Goal: Task Accomplishment & Management: Complete application form

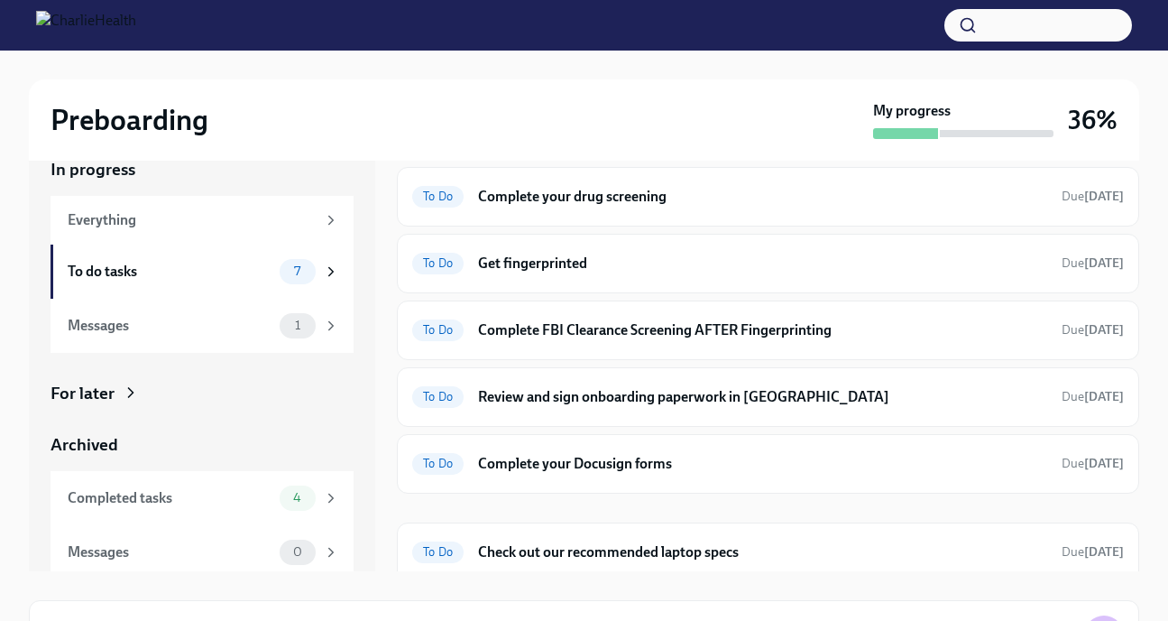
scroll to position [104, 0]
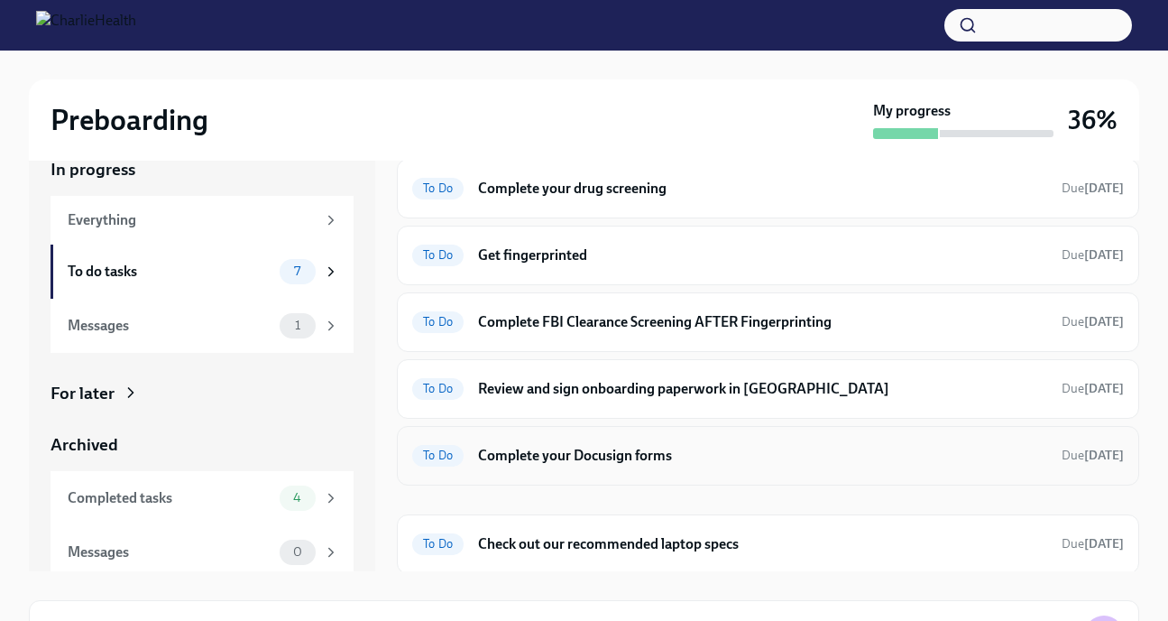
click at [637, 454] on h6 "Complete your Docusign forms" at bounding box center [762, 456] width 569 height 20
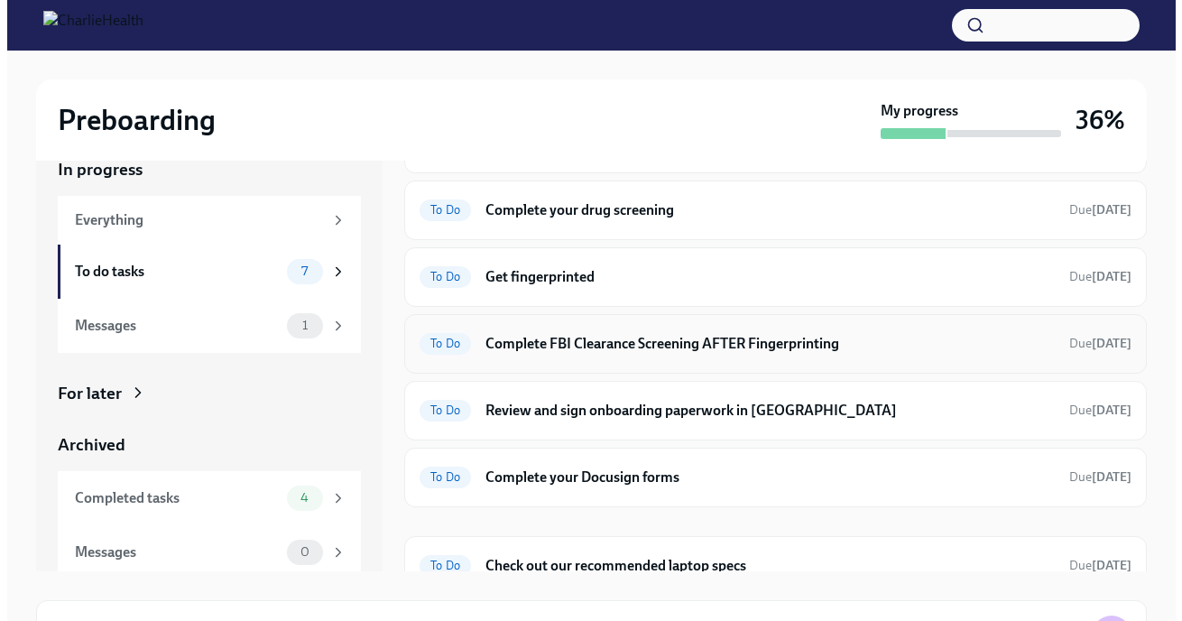
scroll to position [104, 0]
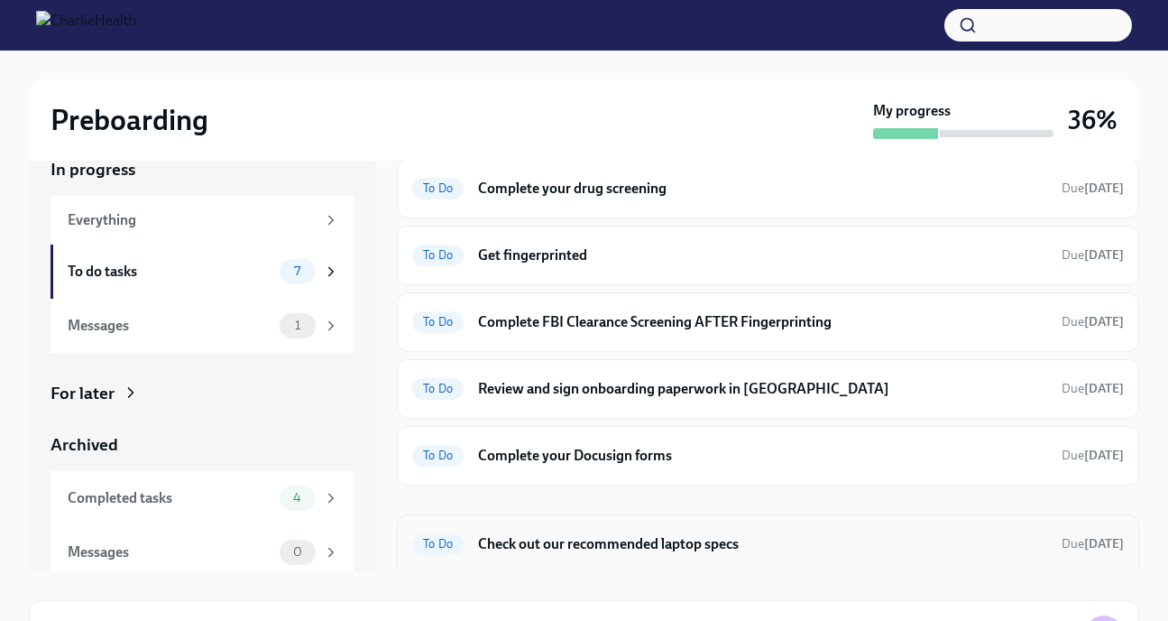
click at [577, 550] on h6 "Check out our recommended laptop specs" at bounding box center [762, 544] width 569 height 20
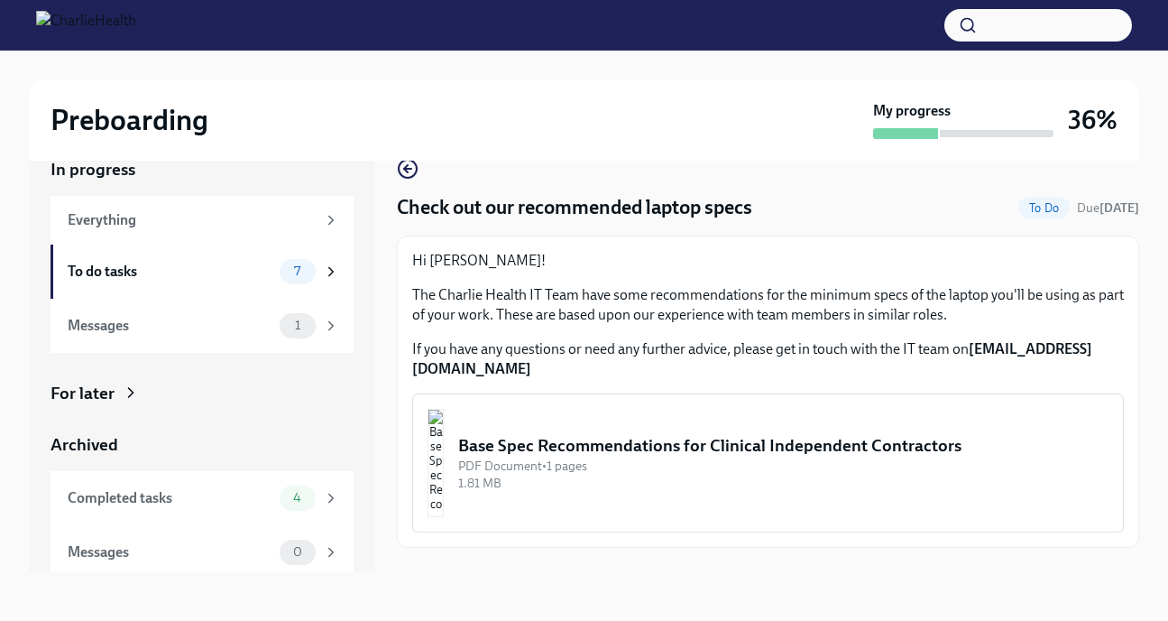
click at [570, 434] on div "Base Spec Recommendations for Clinical Independent Contractors" at bounding box center [783, 445] width 651 height 23
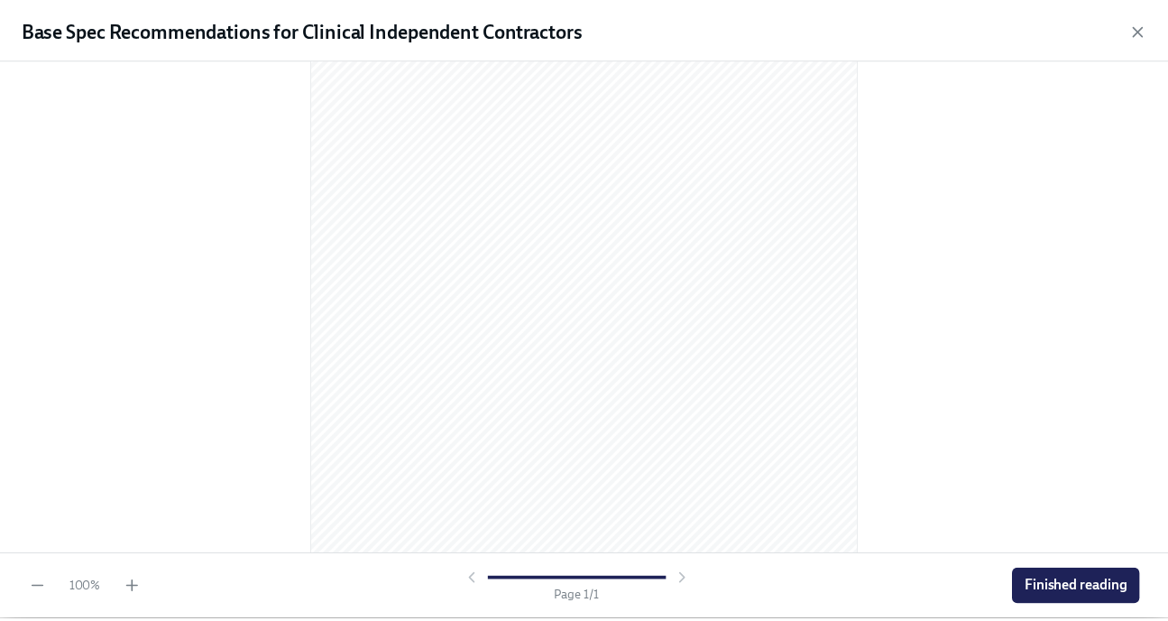
scroll to position [248, 0]
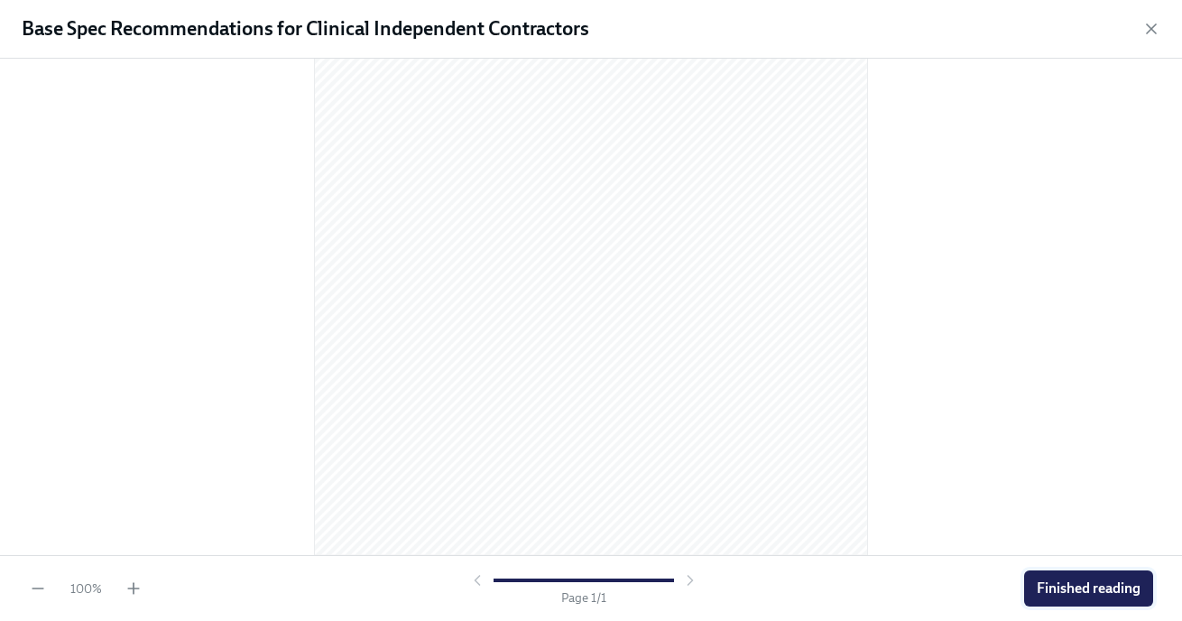
click at [1060, 582] on span "Finished reading" at bounding box center [1089, 588] width 104 height 18
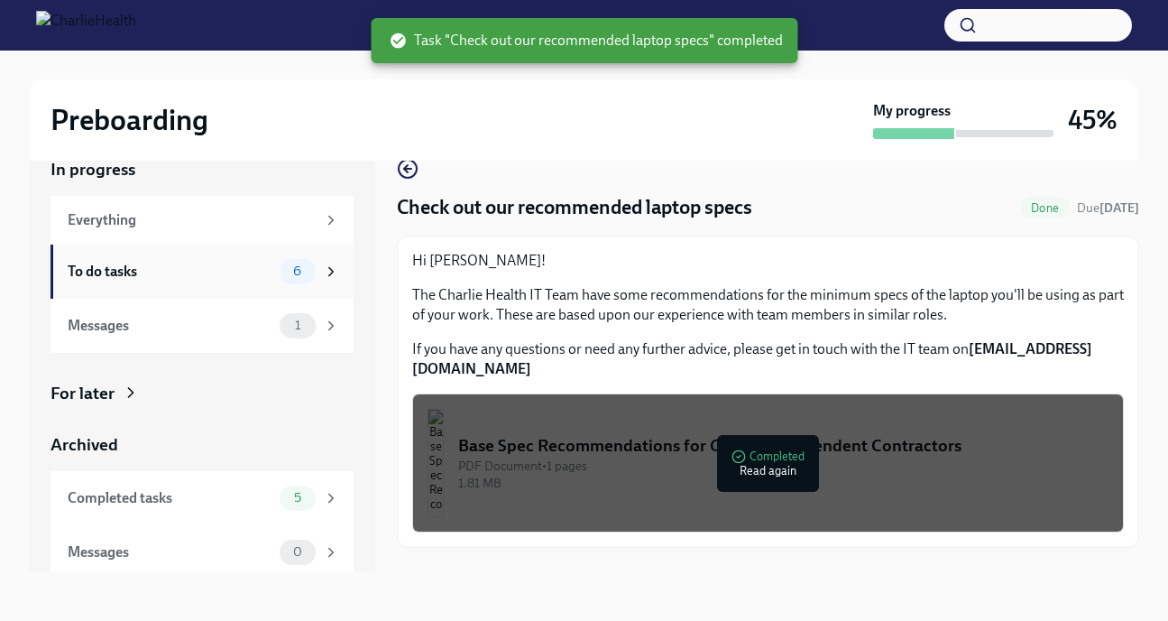
click at [162, 279] on div "To do tasks" at bounding box center [170, 272] width 205 height 20
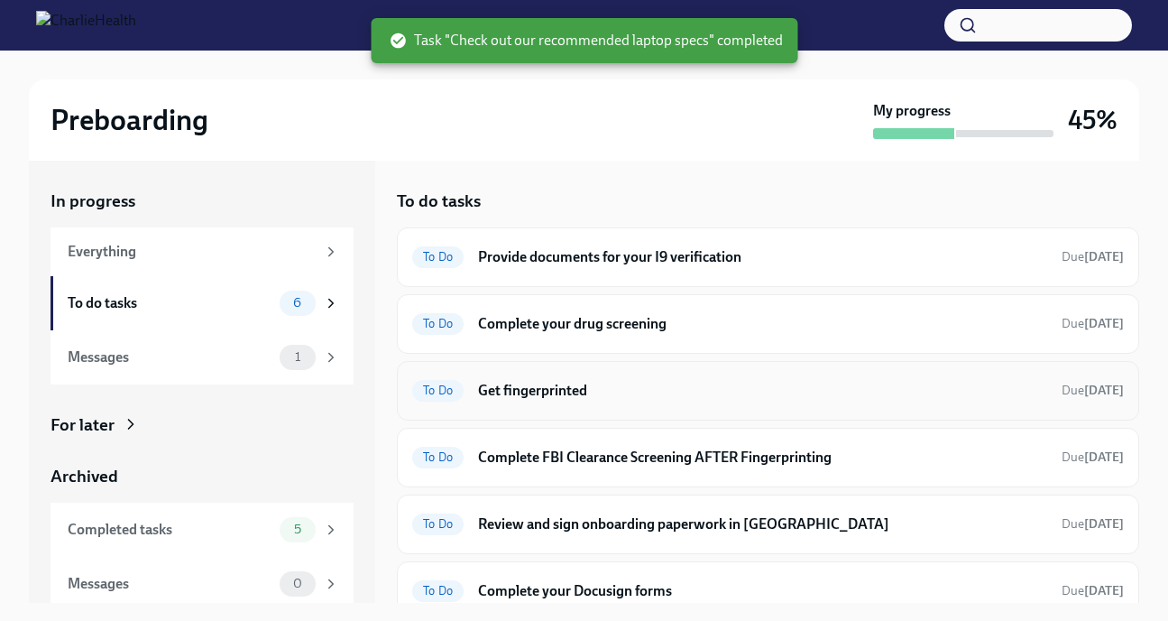
scroll to position [16, 0]
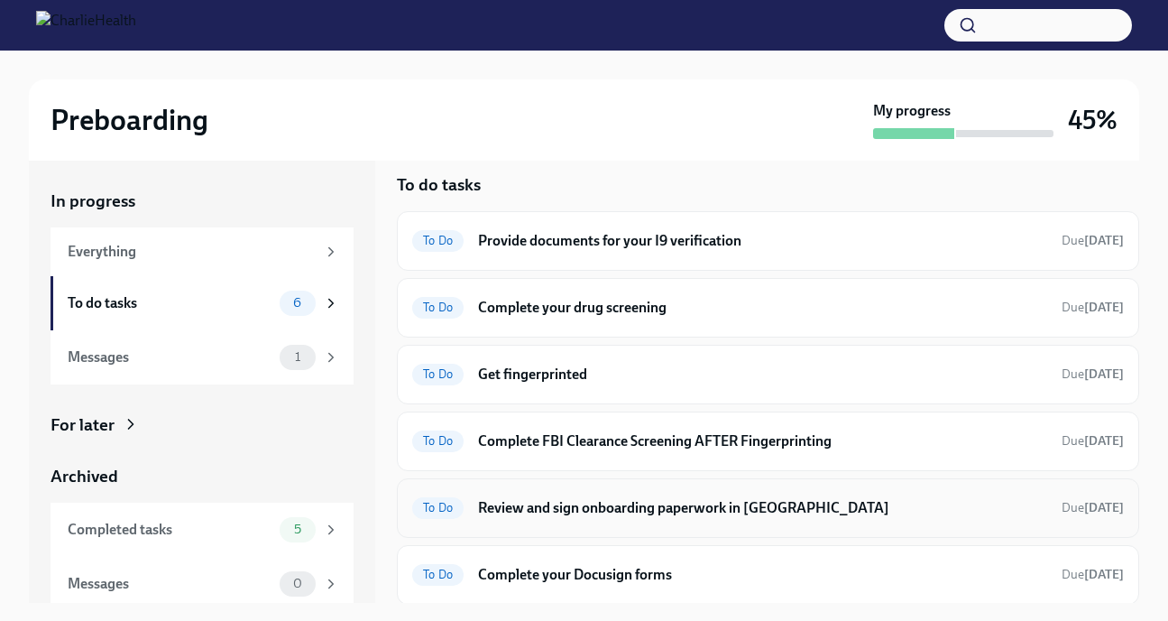
click at [732, 508] on h6 "Review and sign onboarding paperwork in [GEOGRAPHIC_DATA]" at bounding box center [762, 508] width 569 height 20
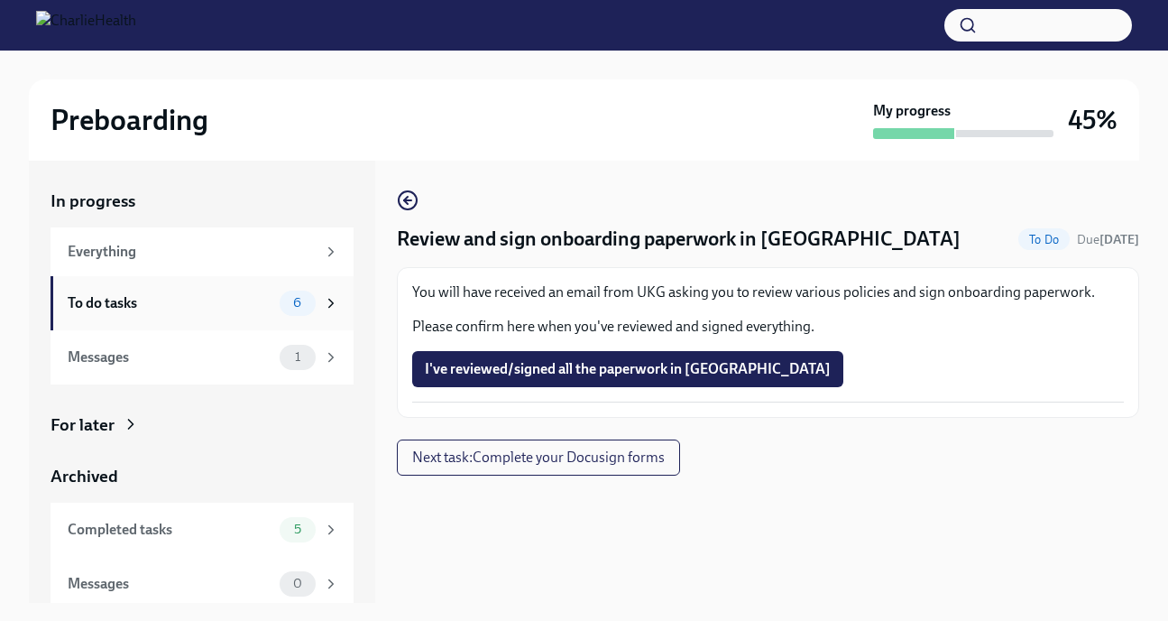
click at [198, 303] on div "To do tasks" at bounding box center [170, 303] width 205 height 20
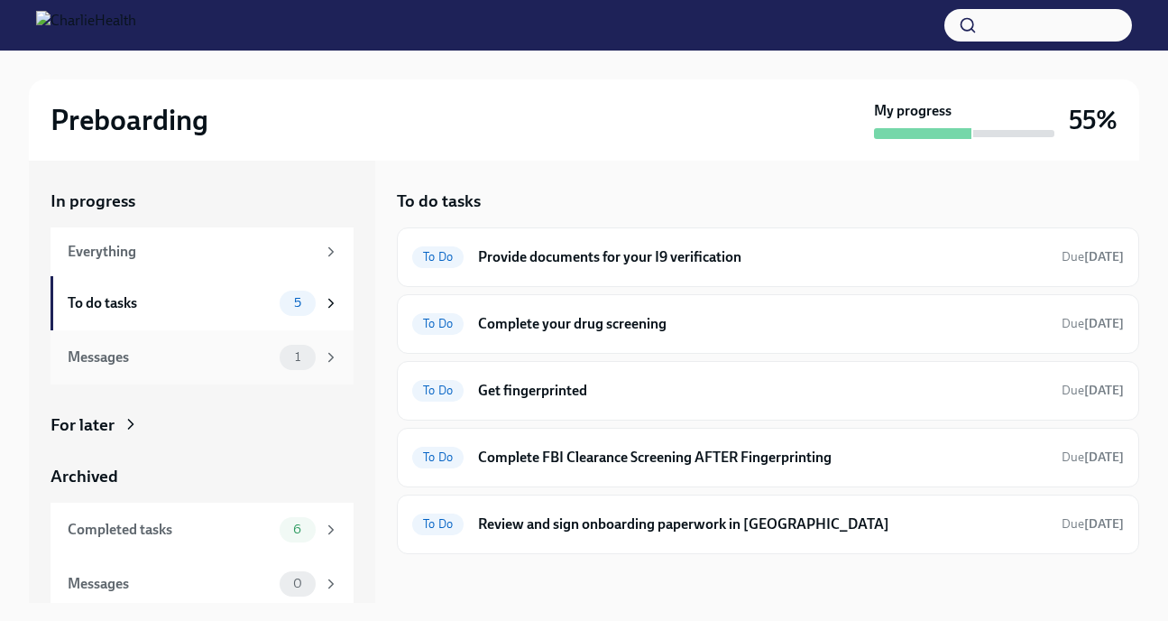
click at [220, 363] on div "Messages" at bounding box center [170, 357] width 205 height 20
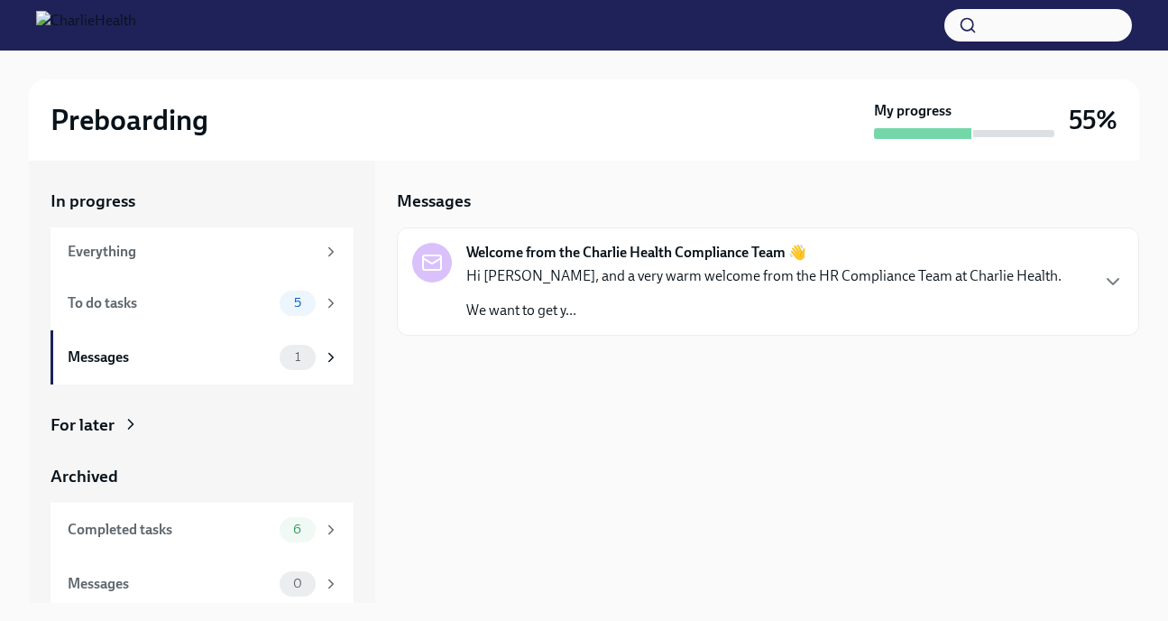
click at [708, 283] on p "Hi [PERSON_NAME], and a very warm welcome from the HR Compliance Team at Charli…" at bounding box center [764, 276] width 596 height 20
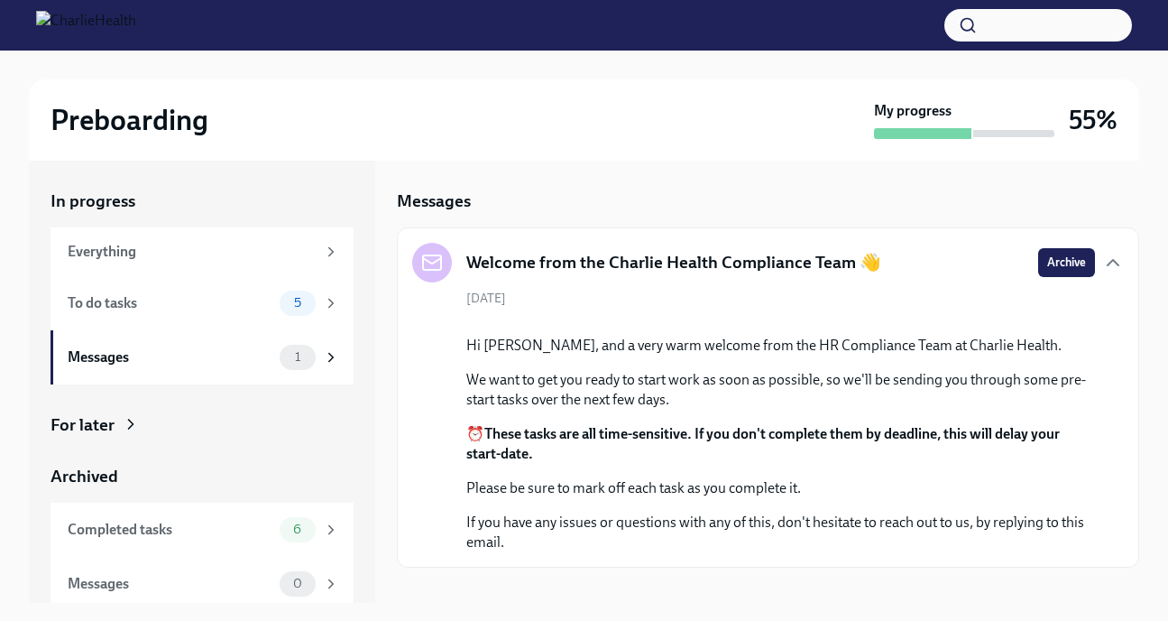
scroll to position [127, 0]
click at [1013, 321] on button "Zoom image" at bounding box center [780, 321] width 629 height 0
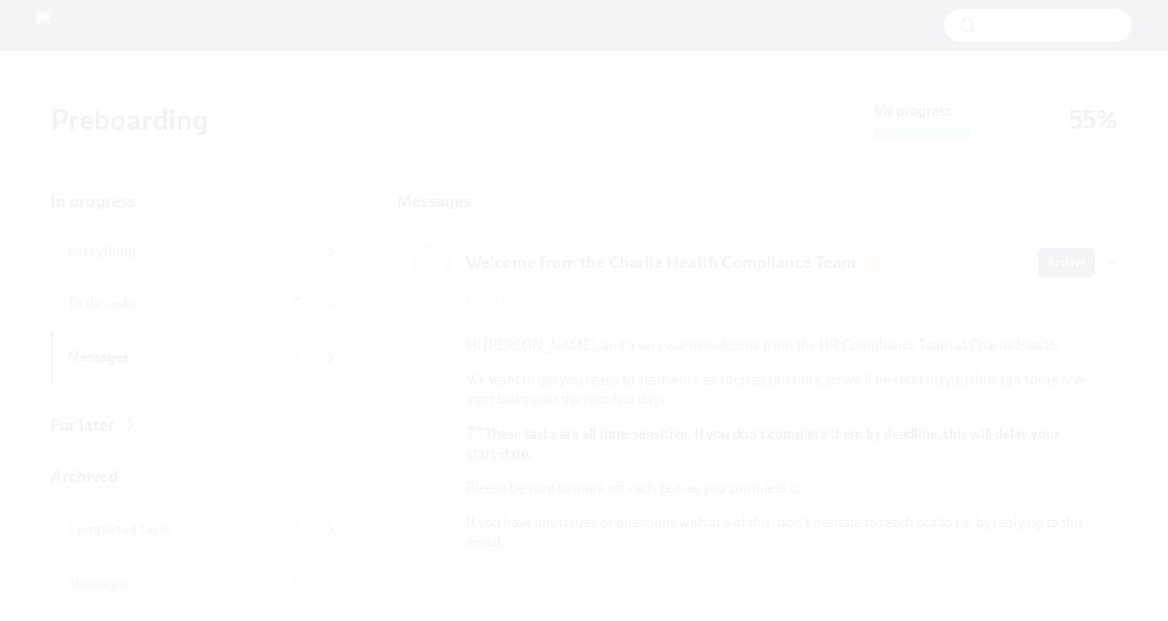
click at [929, 51] on button "Unzoom image" at bounding box center [584, 310] width 1168 height 621
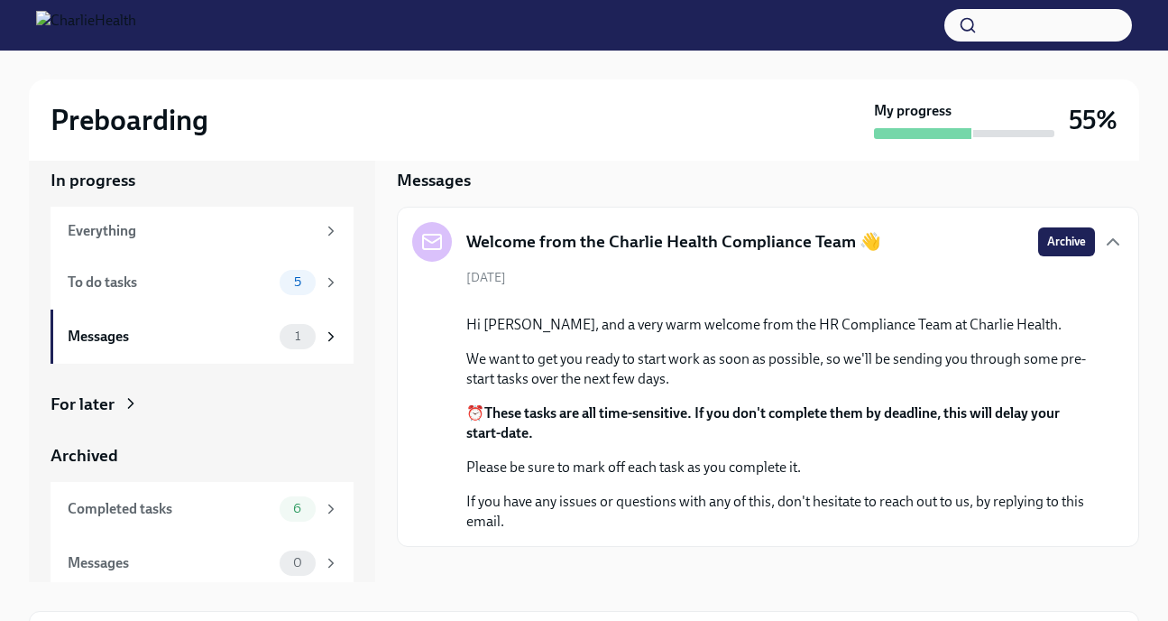
scroll to position [10, 0]
